Goal: Transaction & Acquisition: Purchase product/service

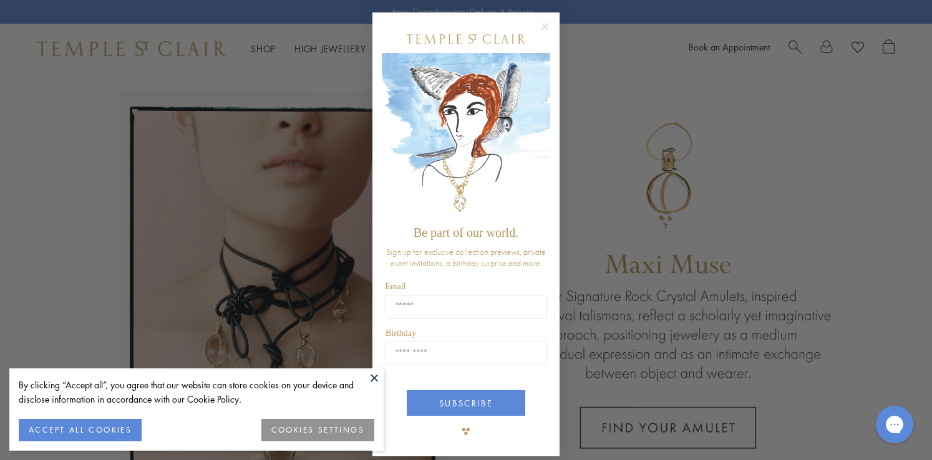
click at [546, 30] on circle "Close dialog" at bounding box center [545, 26] width 15 height 15
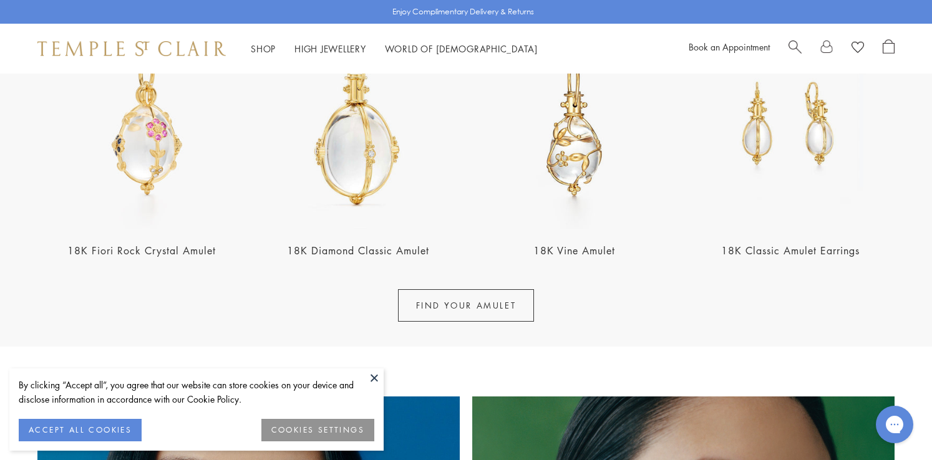
scroll to position [540, 0]
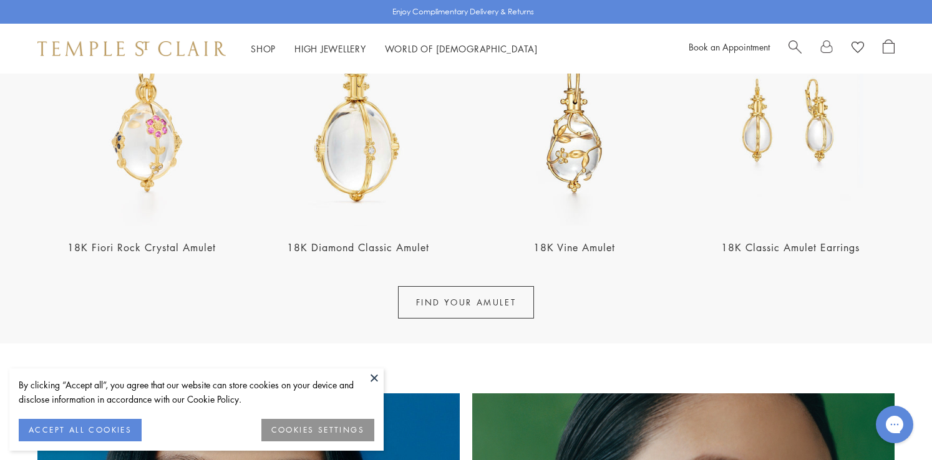
click at [422, 249] on link "18K Diamond Classic Amulet" at bounding box center [358, 248] width 142 height 14
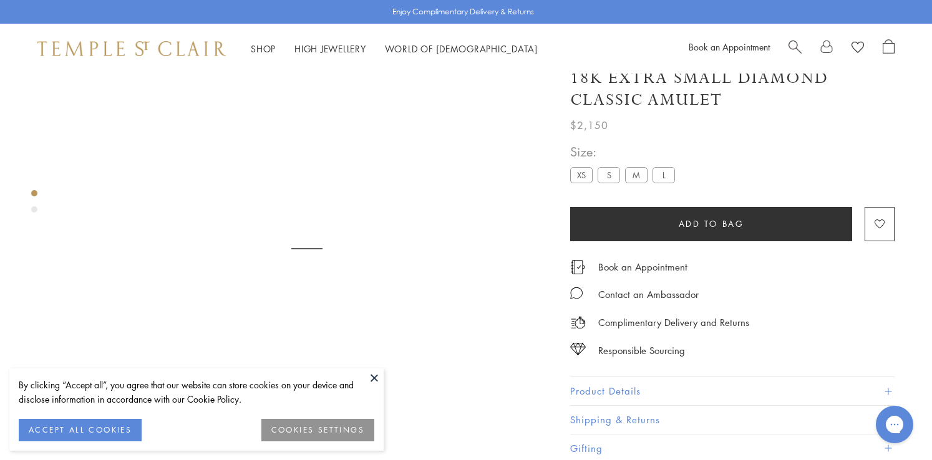
scroll to position [74, 0]
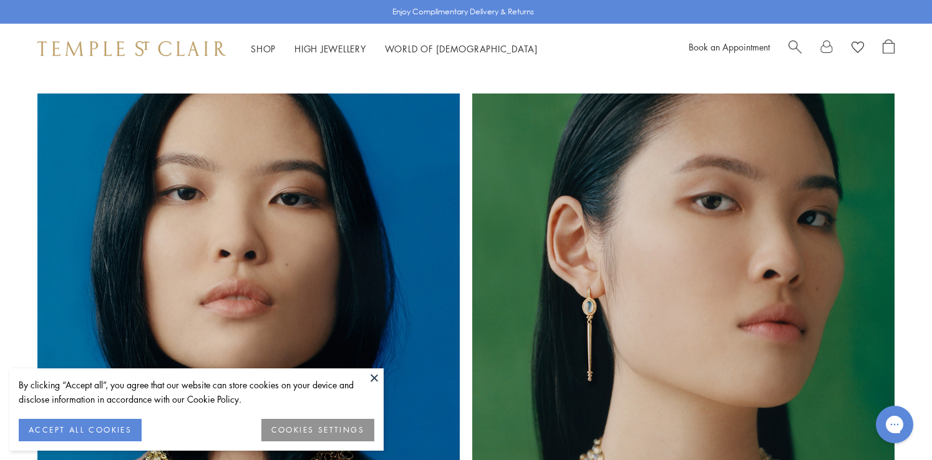
scroll to position [841, 0]
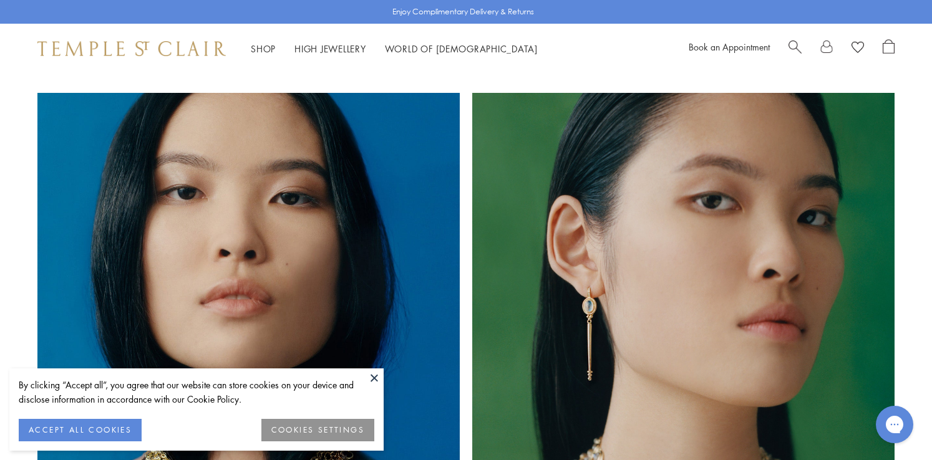
click at [375, 377] on button at bounding box center [374, 378] width 19 height 19
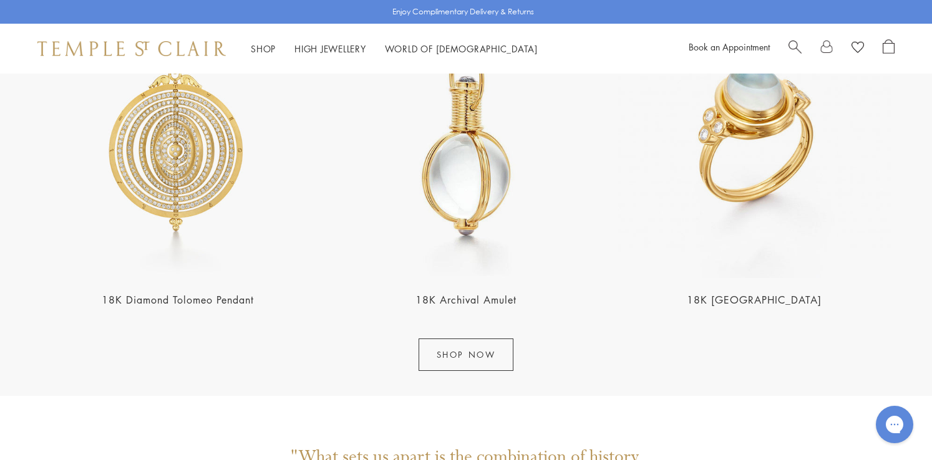
scroll to position [1566, 0]
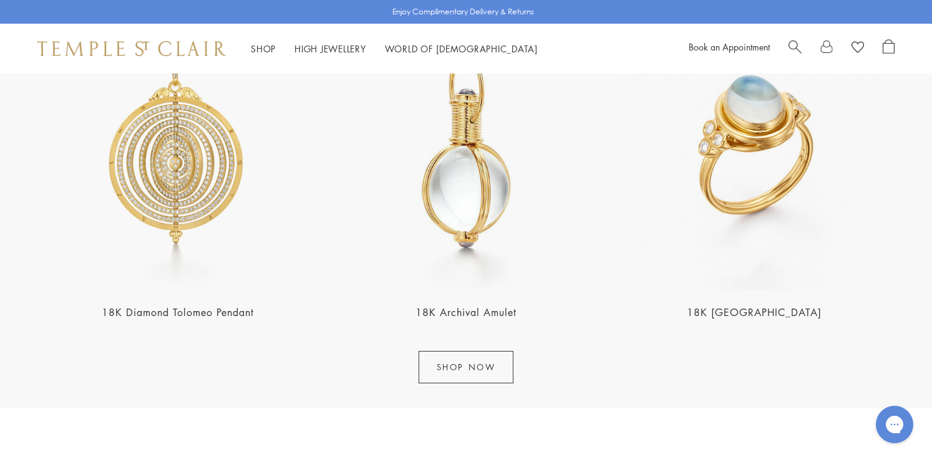
click at [200, 180] on img at bounding box center [177, 150] width 281 height 281
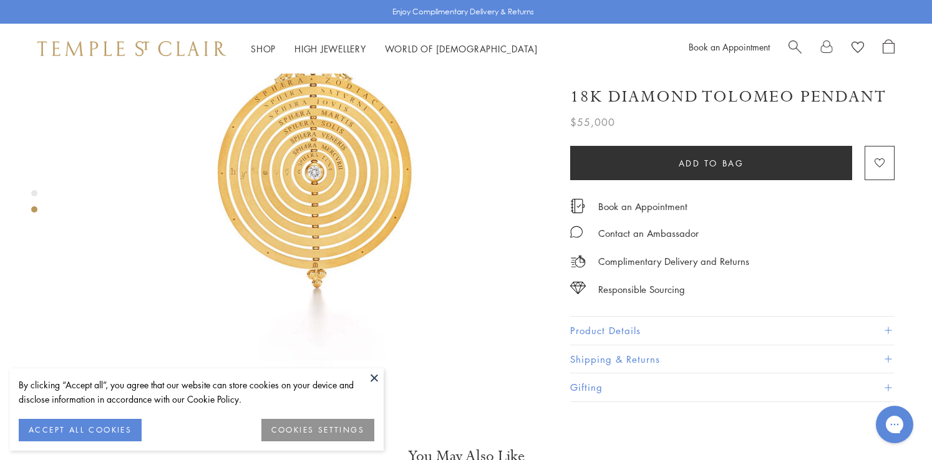
scroll to position [667, 0]
click at [372, 380] on button at bounding box center [374, 378] width 19 height 19
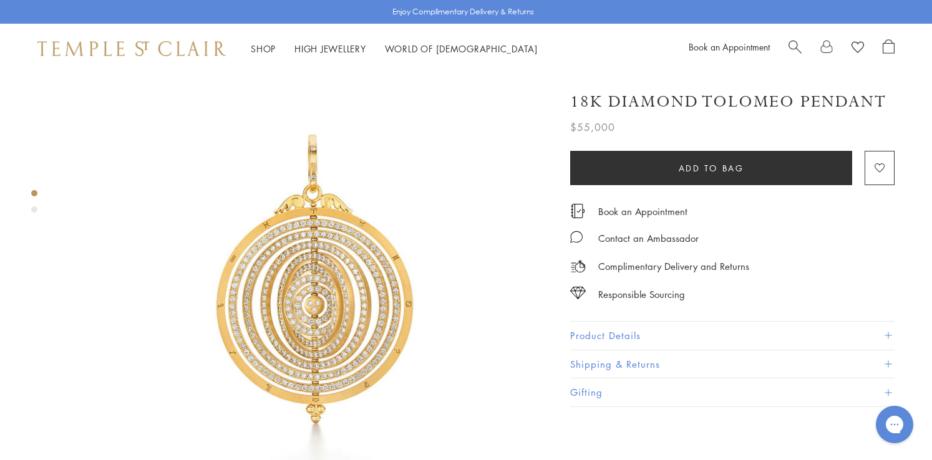
scroll to position [0, 0]
